Goal: Complete application form: Complete application form

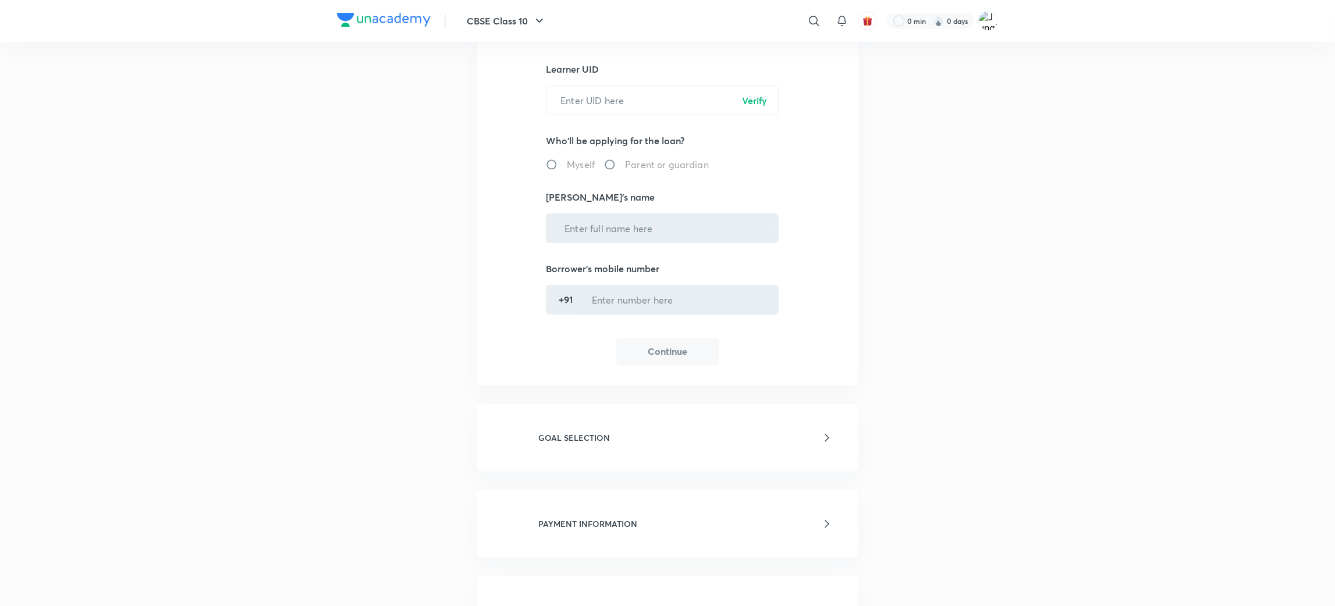
scroll to position [87, 0]
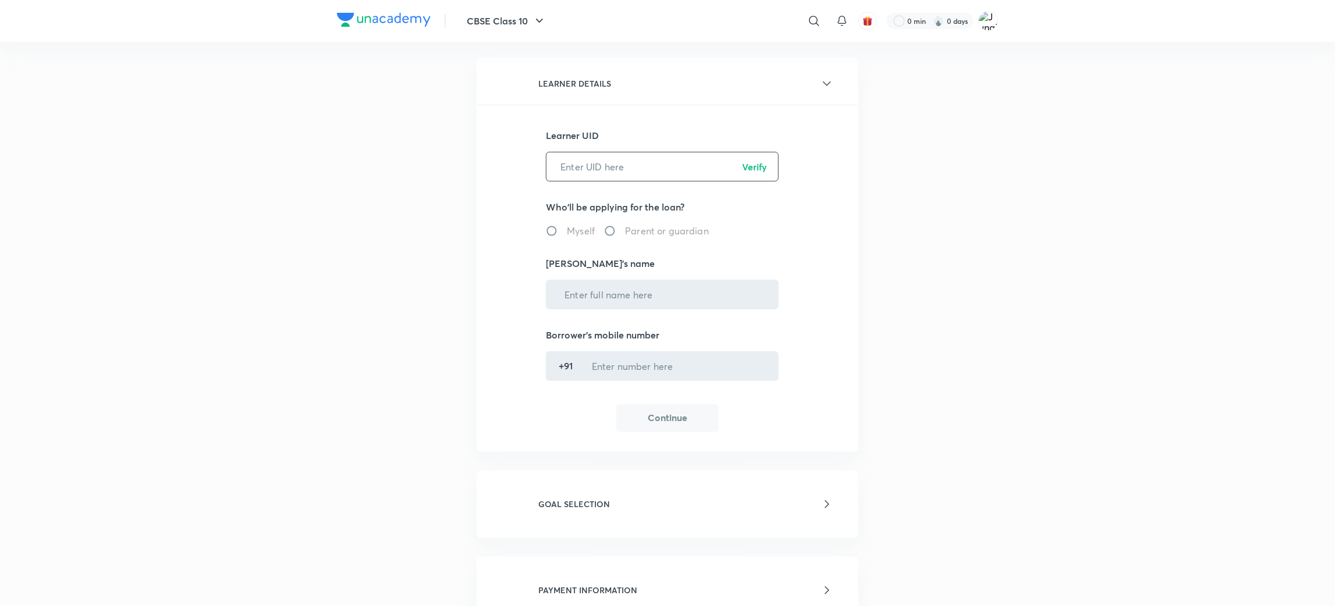
click at [608, 155] on input "text" at bounding box center [662, 167] width 232 height 30
paste input "C6MFAR67R0"
type input "C6MFAR67R0"
click at [756, 170] on p "Verify" at bounding box center [754, 167] width 25 height 14
radio input "true"
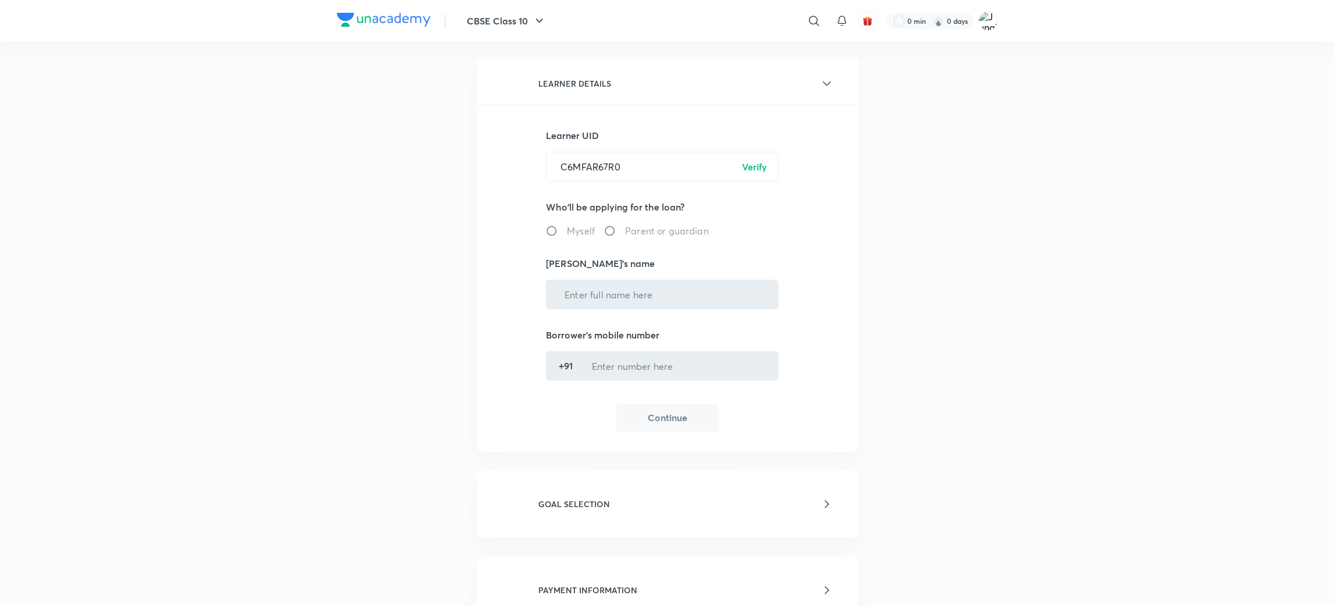
type input "[PERSON_NAME]"
type input "******5680"
click at [675, 414] on button "Continue" at bounding box center [667, 417] width 102 height 28
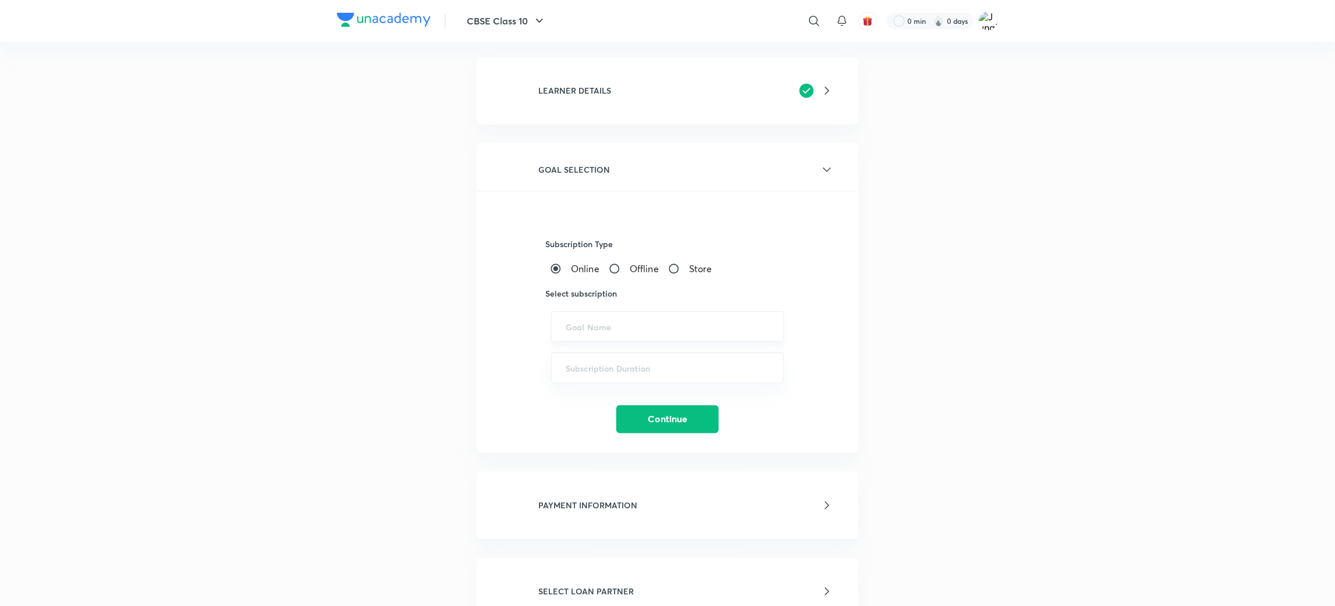
click at [623, 336] on div "​" at bounding box center [667, 326] width 233 height 31
paste input "UPSC CSE - GS, UPSC CSE - Optional"
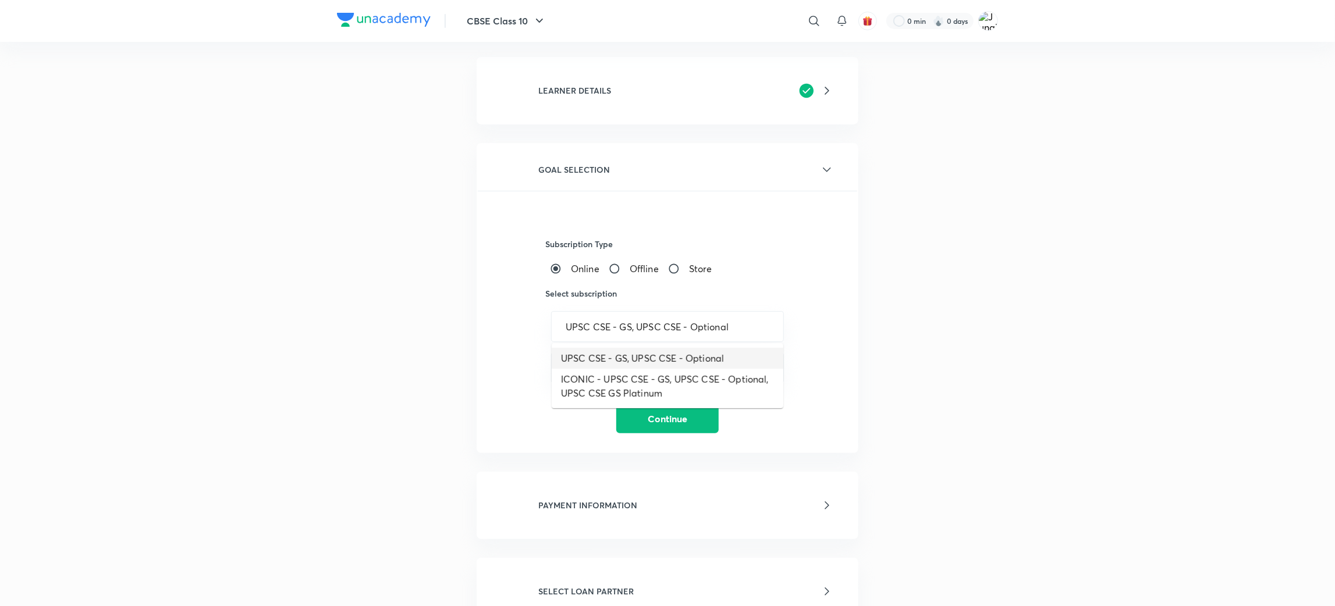
click at [622, 361] on li "UPSC CSE - GS, UPSC CSE - Optional" at bounding box center [668, 358] width 232 height 21
type input "UPSC CSE - GS, UPSC CSE - Optional"
click at [631, 366] on input "text" at bounding box center [667, 367] width 204 height 11
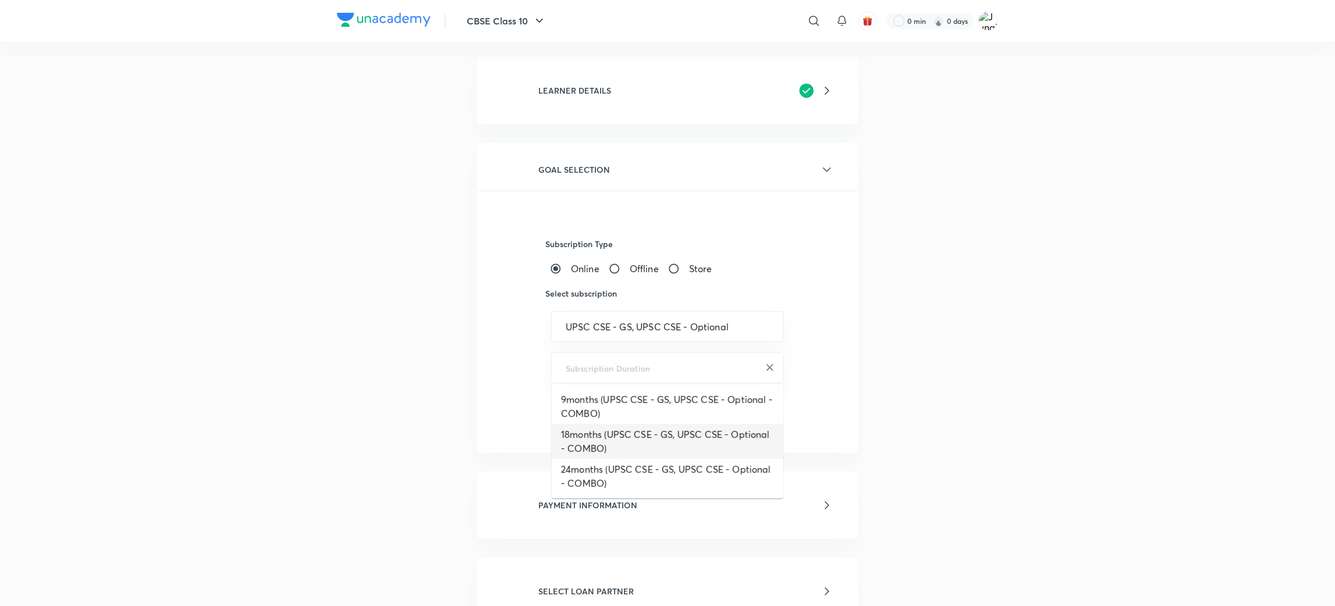
click at [630, 440] on li "18months (UPSC CSE - GS, UPSC CSE - Optional - COMBO)" at bounding box center [668, 441] width 232 height 35
type input "18months (UPSC CSE - GS, UPSC CSE - Optional - COMBO)"
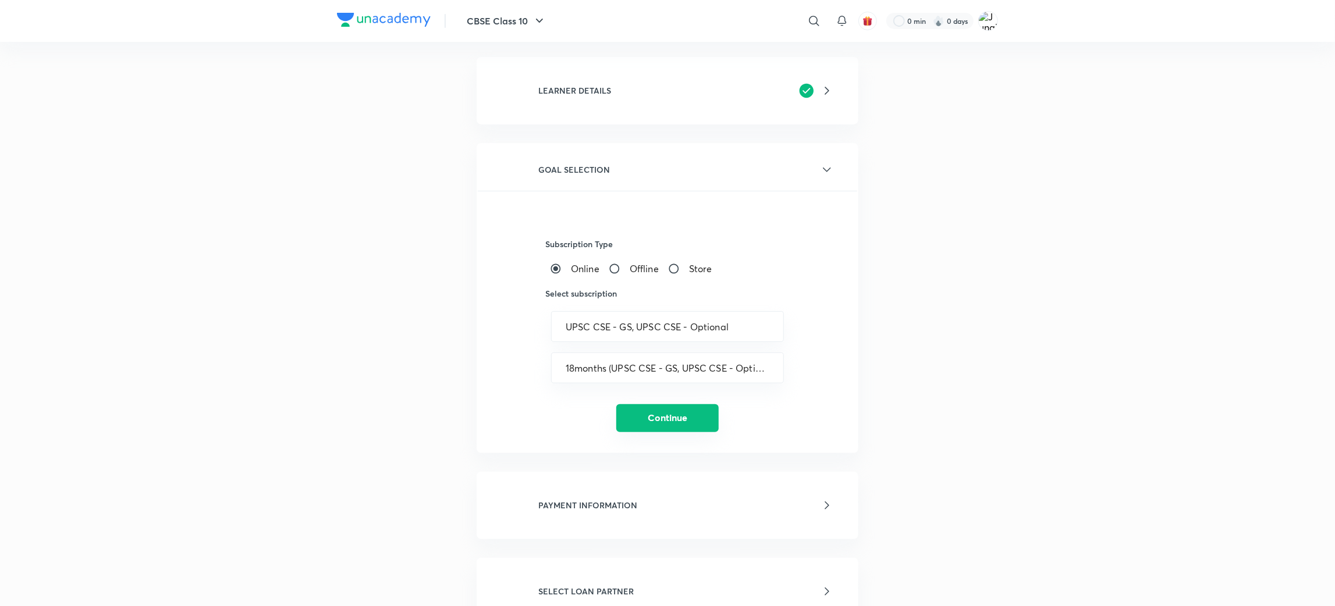
click at [643, 411] on button "Continue" at bounding box center [667, 418] width 102 height 28
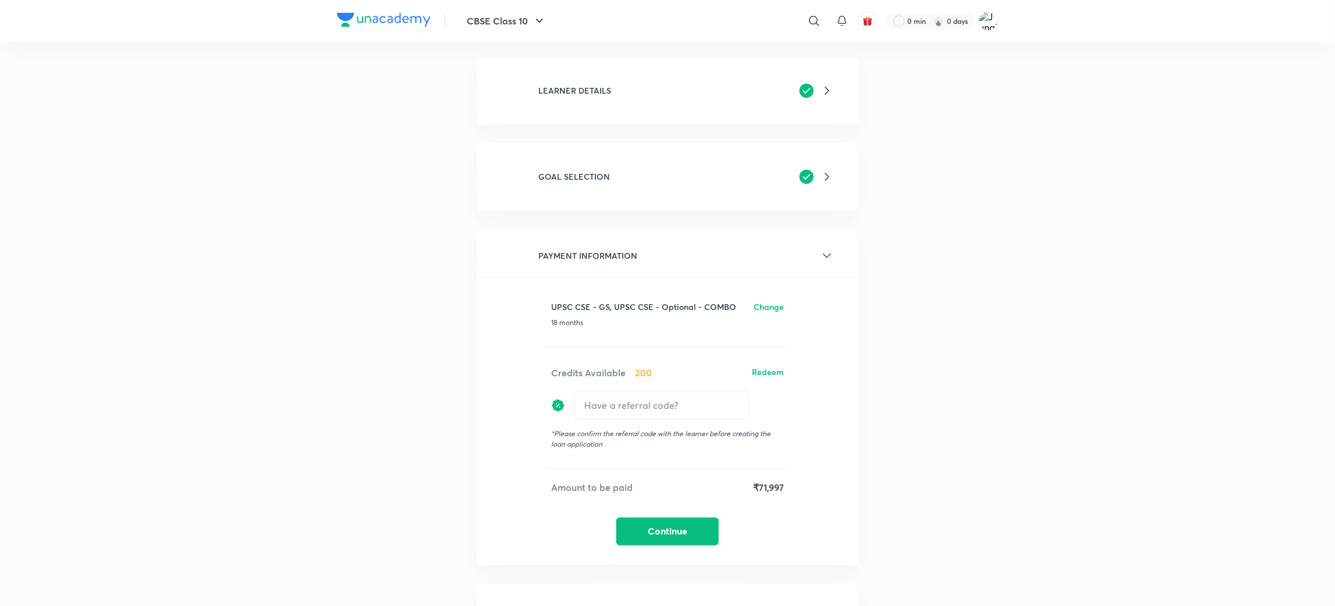
click at [642, 379] on div "UPSC CSE - GS, UPSC CSE - Optional - COMBO Change 18 months Credits Available 2…" at bounding box center [667, 423] width 379 height 245
click at [637, 398] on input "text" at bounding box center [661, 405] width 173 height 27
type input "Unaca"
type input "Unacademy"
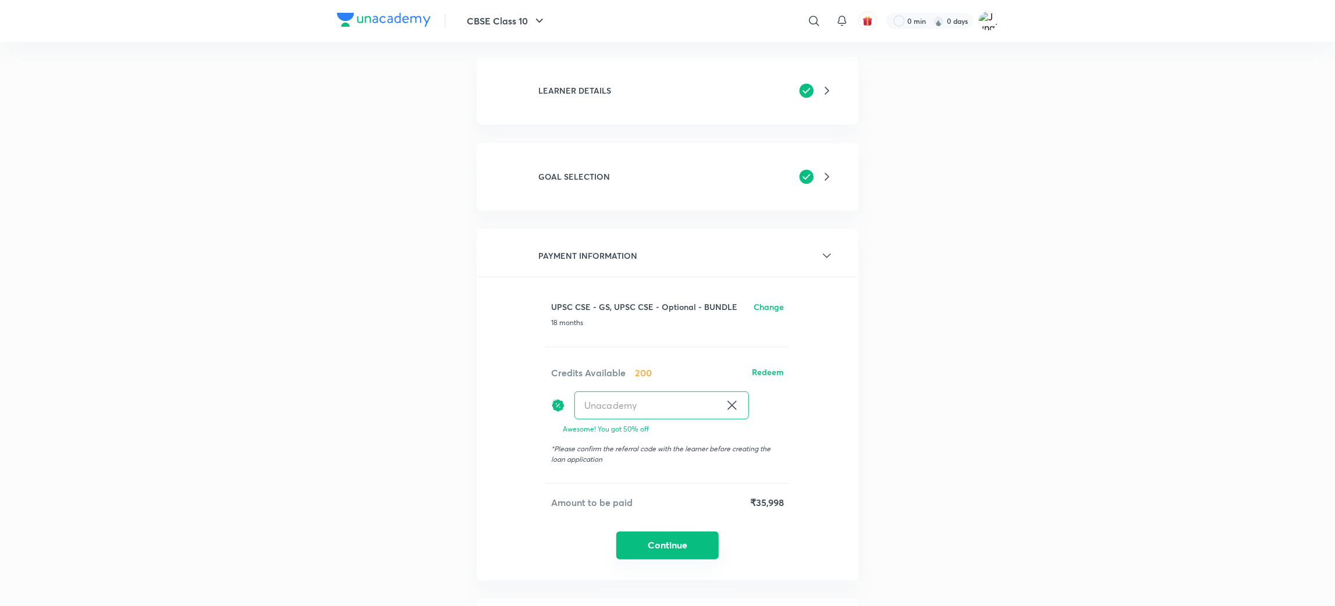
click at [641, 538] on button "Continue" at bounding box center [667, 546] width 102 height 28
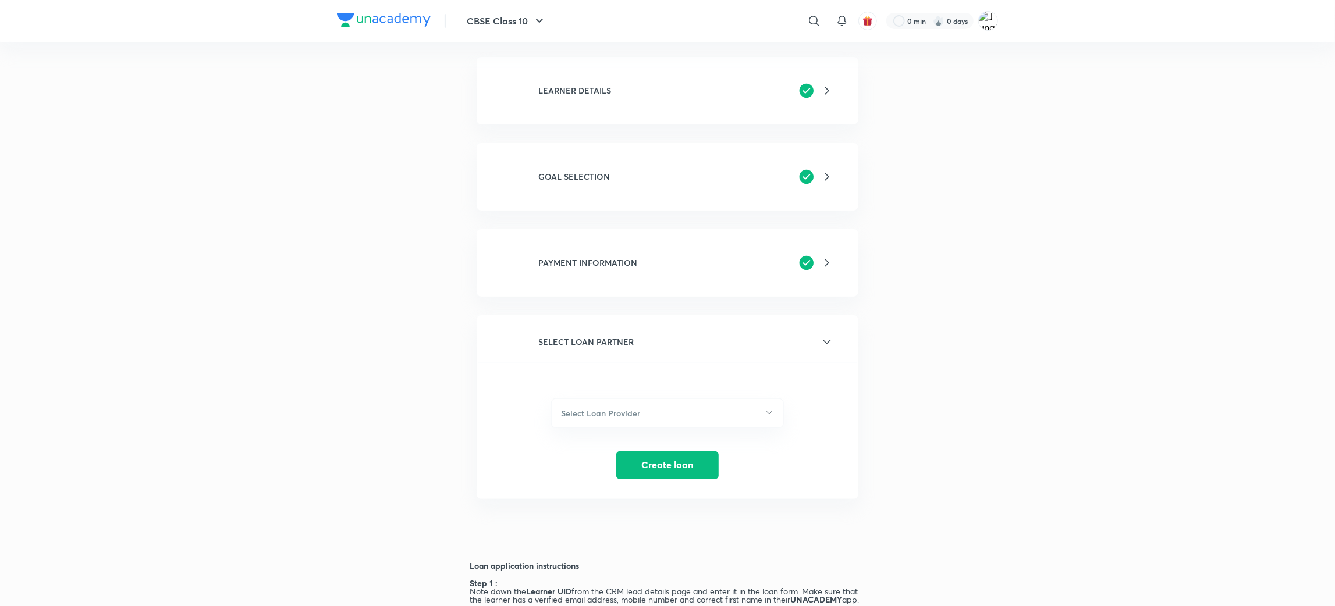
click at [645, 431] on div "Select Loan Provider Create loan" at bounding box center [667, 421] width 379 height 116
click at [645, 421] on button "Select Loan Provider" at bounding box center [667, 414] width 233 height 30
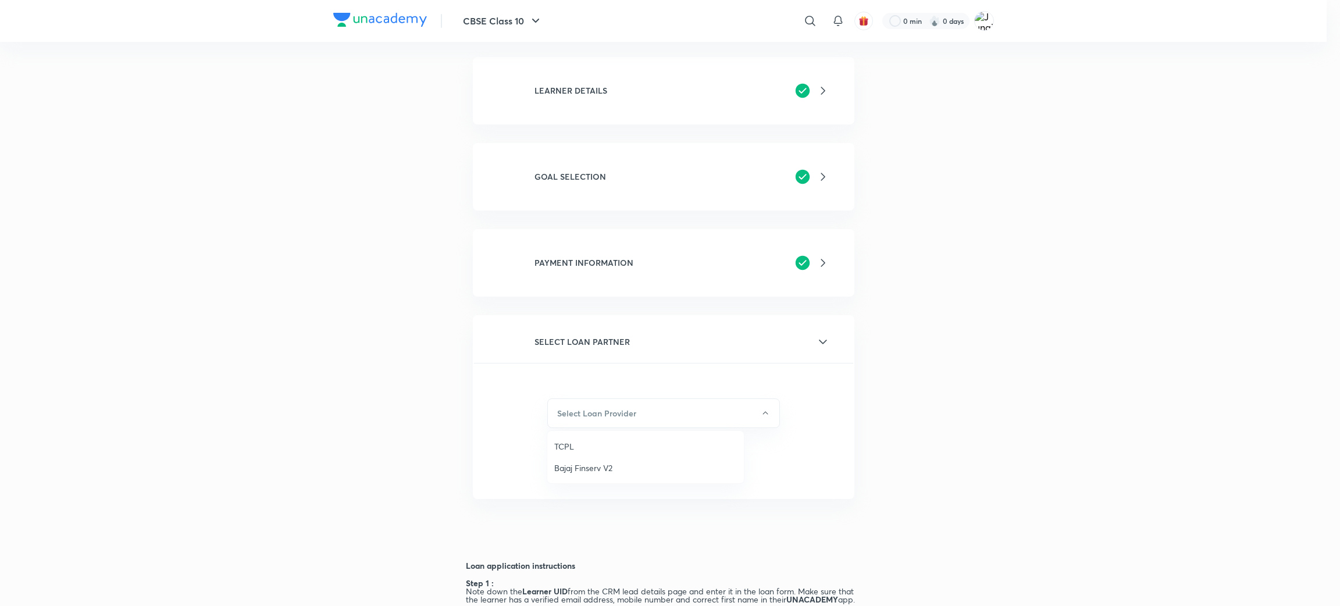
click at [982, 291] on div at bounding box center [670, 303] width 1340 height 606
